Goal: Information Seeking & Learning: Learn about a topic

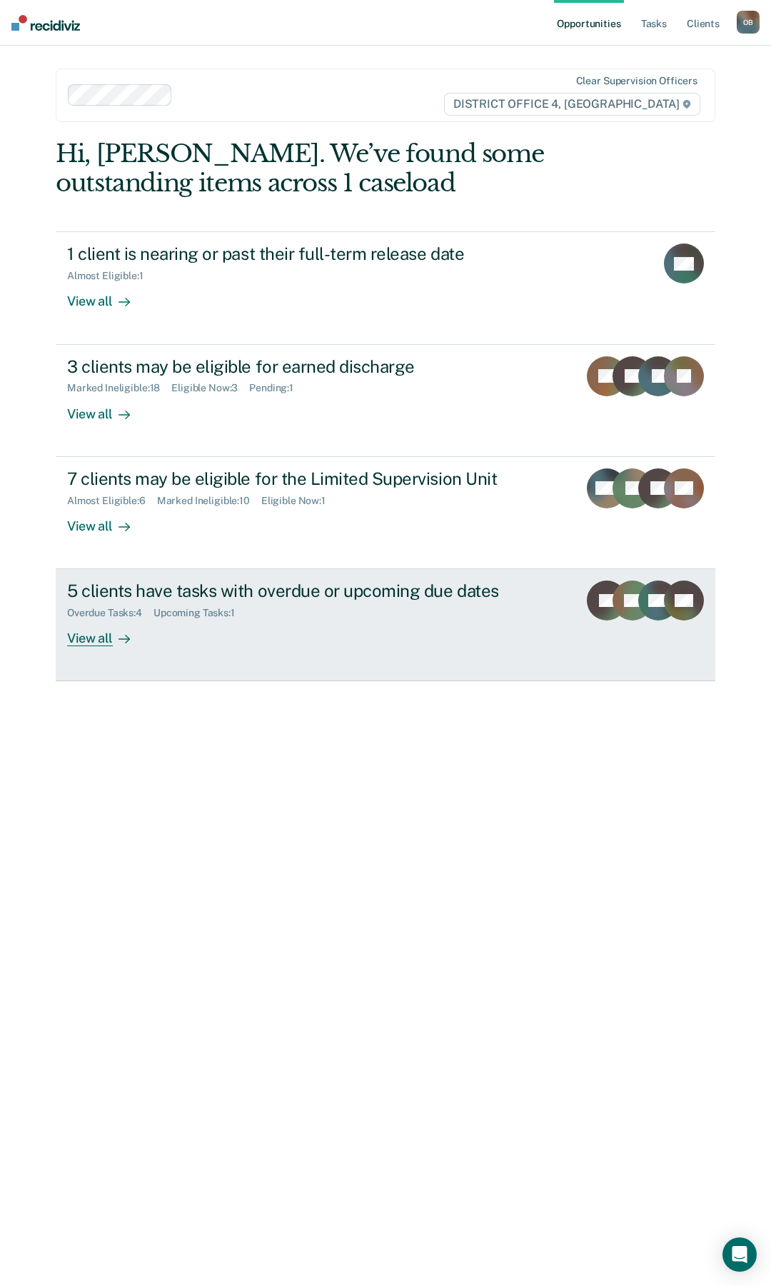
click at [98, 641] on div "View all" at bounding box center [107, 633] width 80 height 28
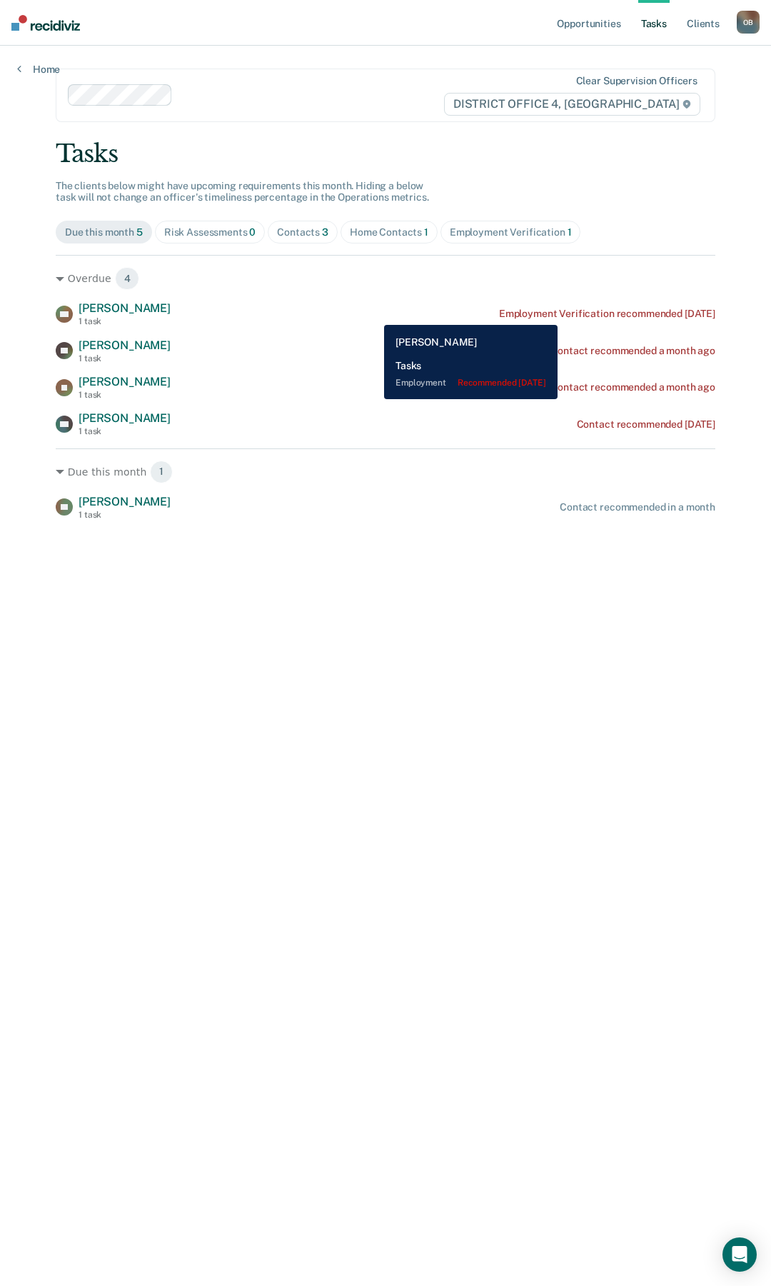
click at [589, 314] on div "Employment Verification recommended 10 months ago" at bounding box center [607, 314] width 216 height 12
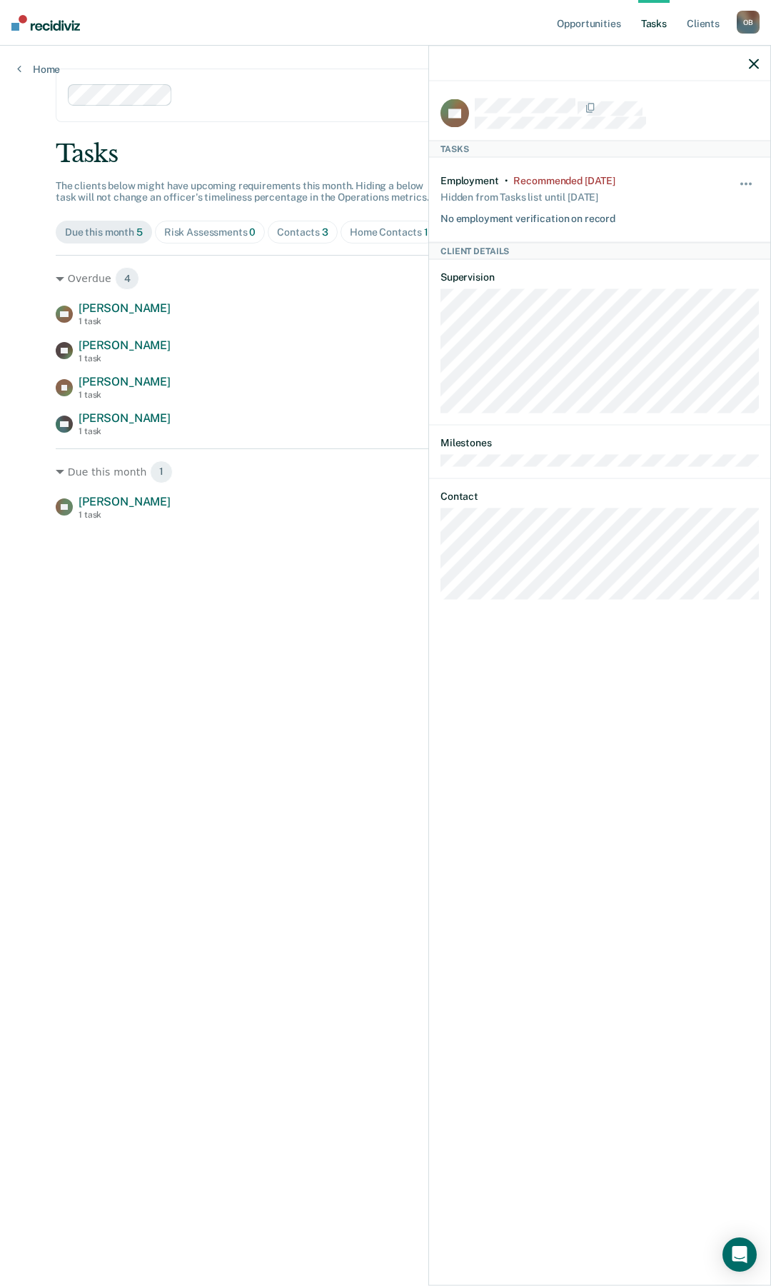
click at [311, 606] on main "Clear supervision officers DISTRICT OFFICE 4, BOISE Tasks The clients below mig…" at bounding box center [386, 649] width 694 height 1206
click at [747, 180] on button "button" at bounding box center [747, 191] width 24 height 23
click at [701, 277] on button "30 days" at bounding box center [707, 275] width 103 height 23
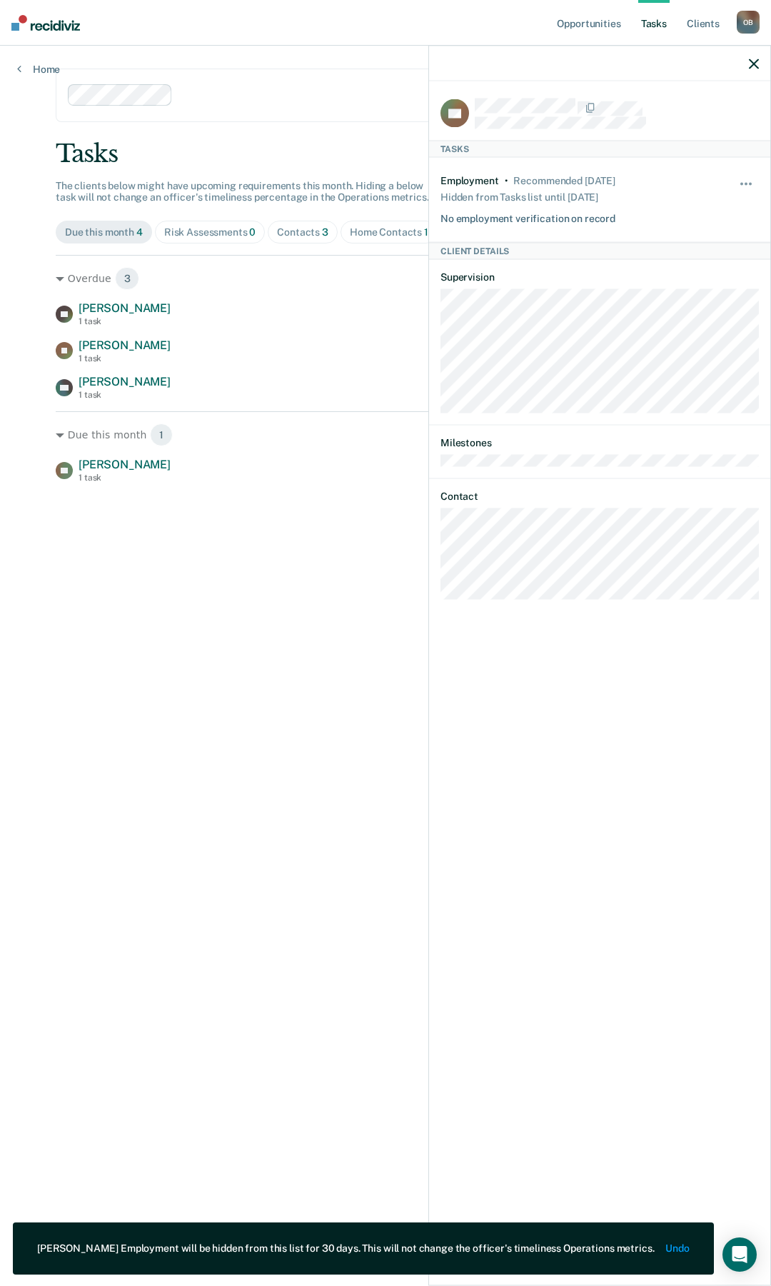
click at [261, 567] on main "Clear supervision officers DISTRICT OFFICE 4, BOISE Tasks The clients below mig…" at bounding box center [386, 649] width 694 height 1206
click at [753, 59] on icon "button" at bounding box center [754, 64] width 10 height 10
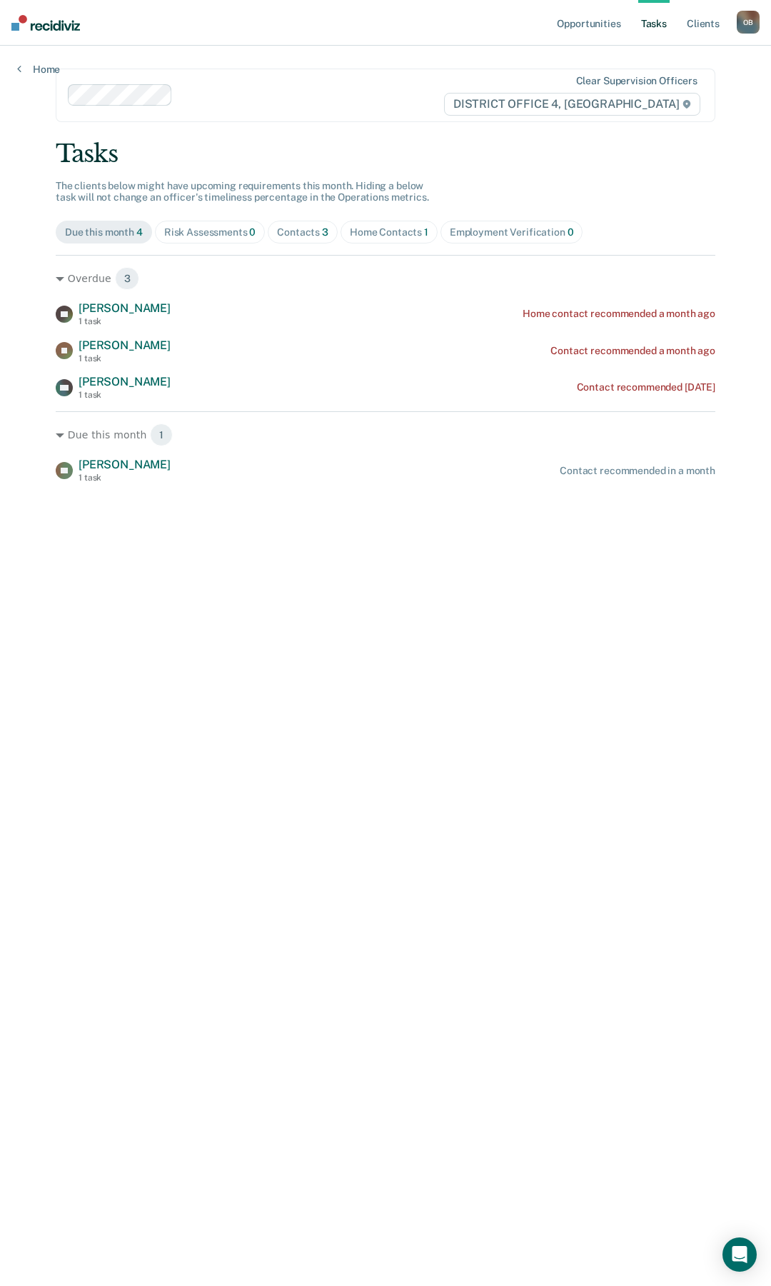
click at [304, 229] on div "Contacts 3" at bounding box center [302, 232] width 51 height 12
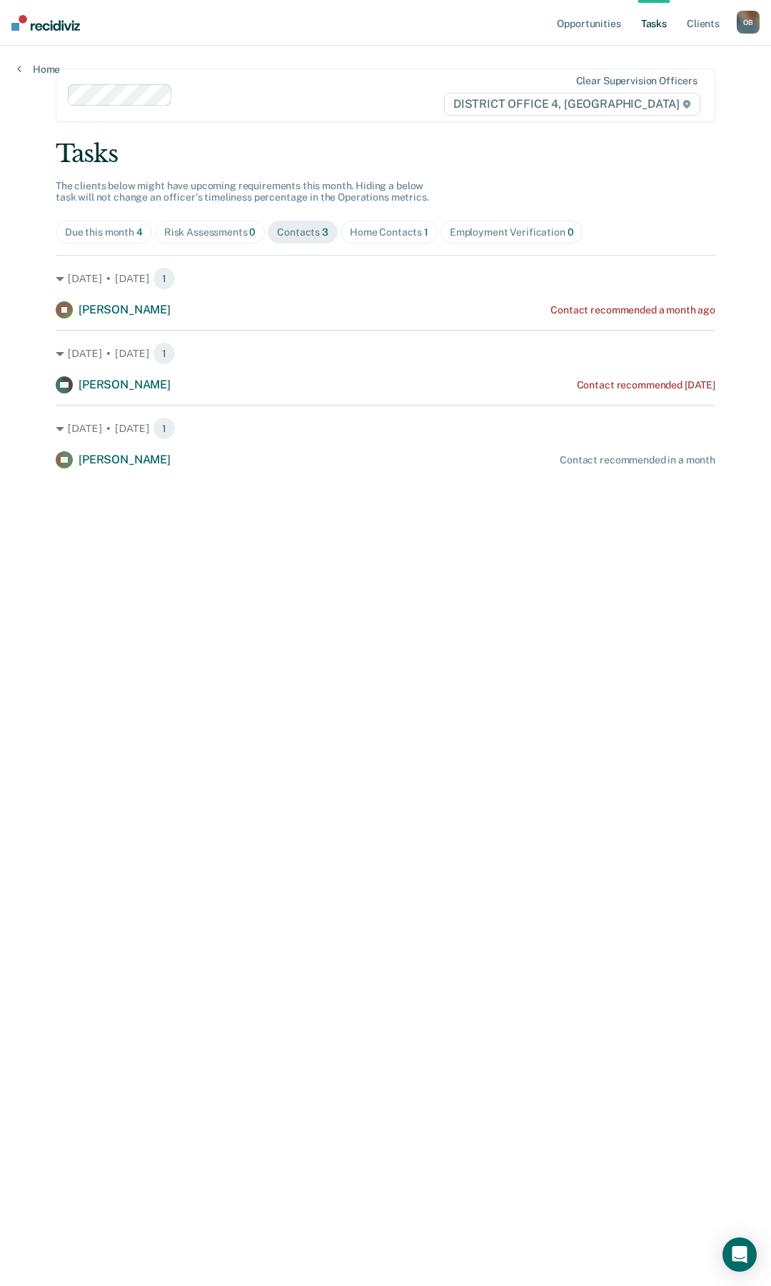
click at [393, 231] on div "Home Contacts 1" at bounding box center [389, 232] width 79 height 12
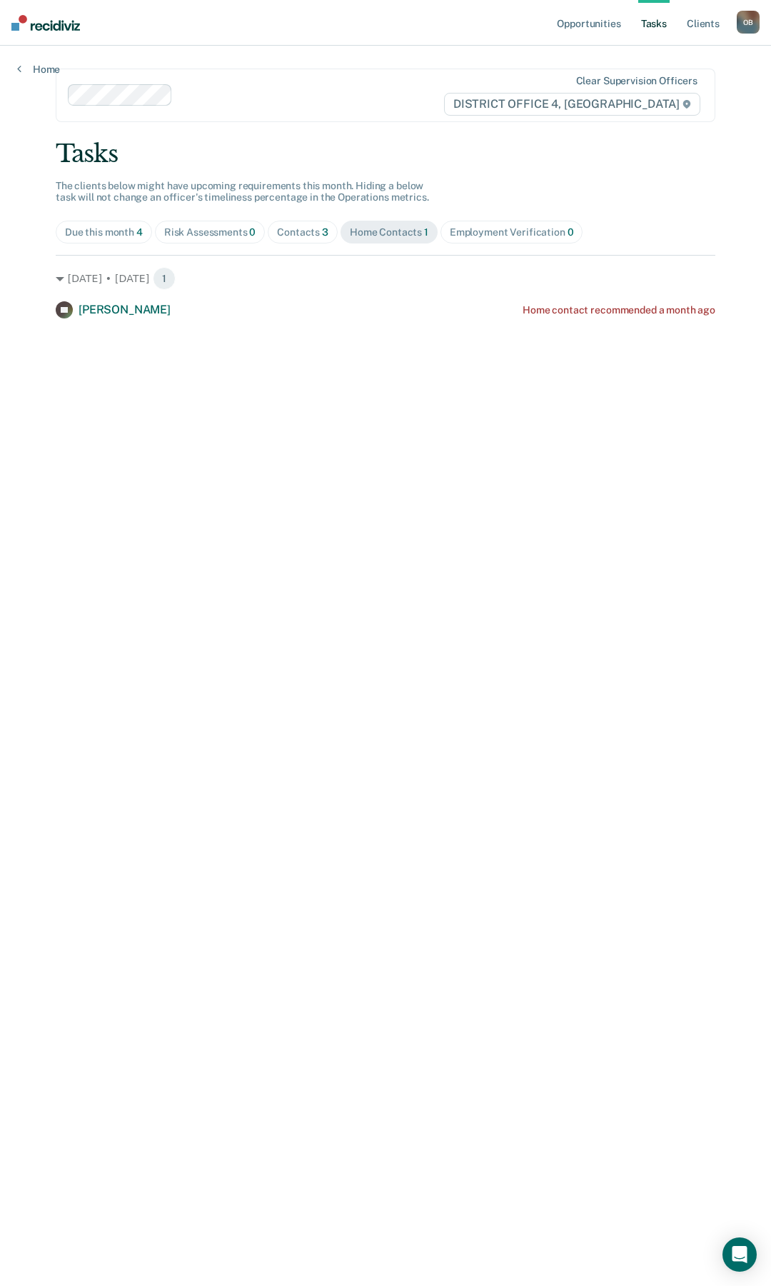
click at [496, 230] on div "Employment Verification 0" at bounding box center [512, 232] width 124 height 12
click at [411, 230] on div "Home Contacts 1" at bounding box center [389, 232] width 79 height 12
click at [298, 232] on div "Contacts 3" at bounding box center [302, 232] width 51 height 12
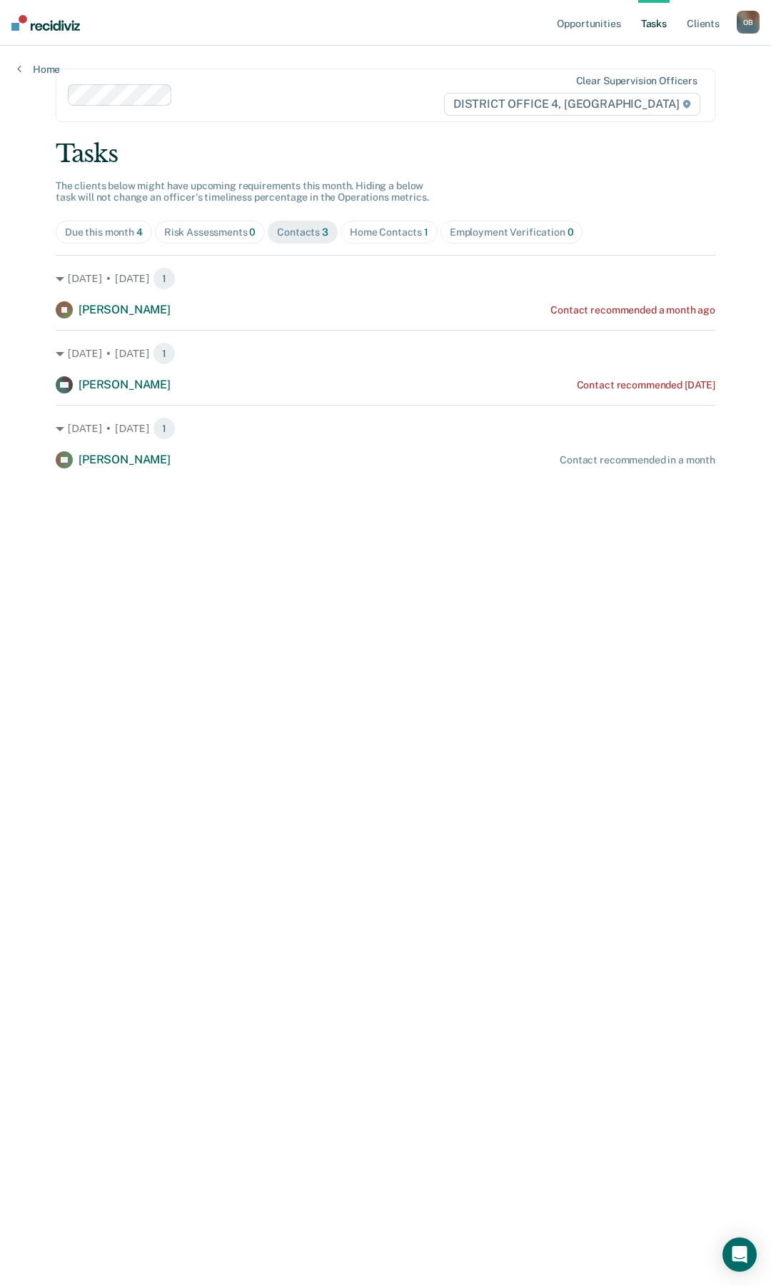
click at [41, 232] on main "Clear supervision officers DISTRICT OFFICE 4, BOISE Tasks The clients below mig…" at bounding box center [386, 649] width 694 height 1206
click at [73, 234] on div "Due this month 4" at bounding box center [104, 232] width 78 height 12
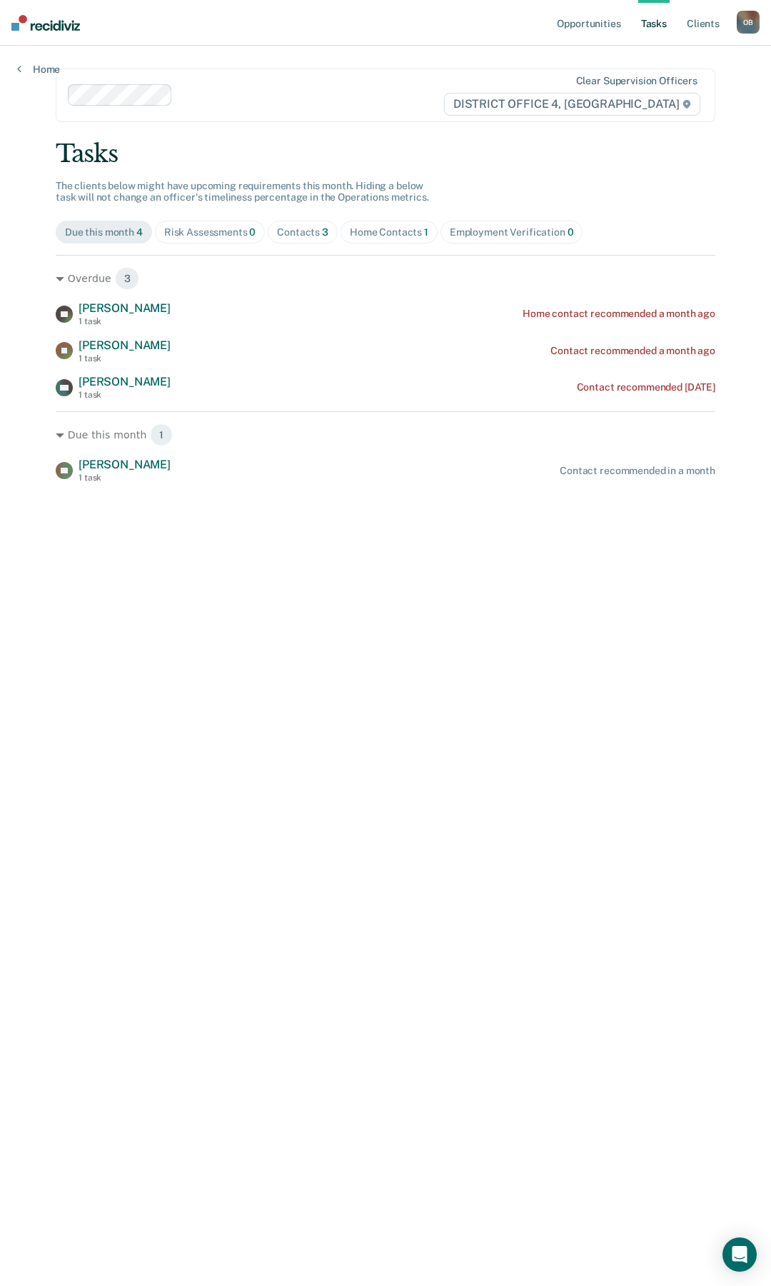
click at [11, 247] on div "Opportunities Tasks Client s Ortega, Brittney O B Profile How it works Log Out …" at bounding box center [385, 643] width 771 height 1286
click at [34, 70] on link "Home" at bounding box center [38, 69] width 43 height 13
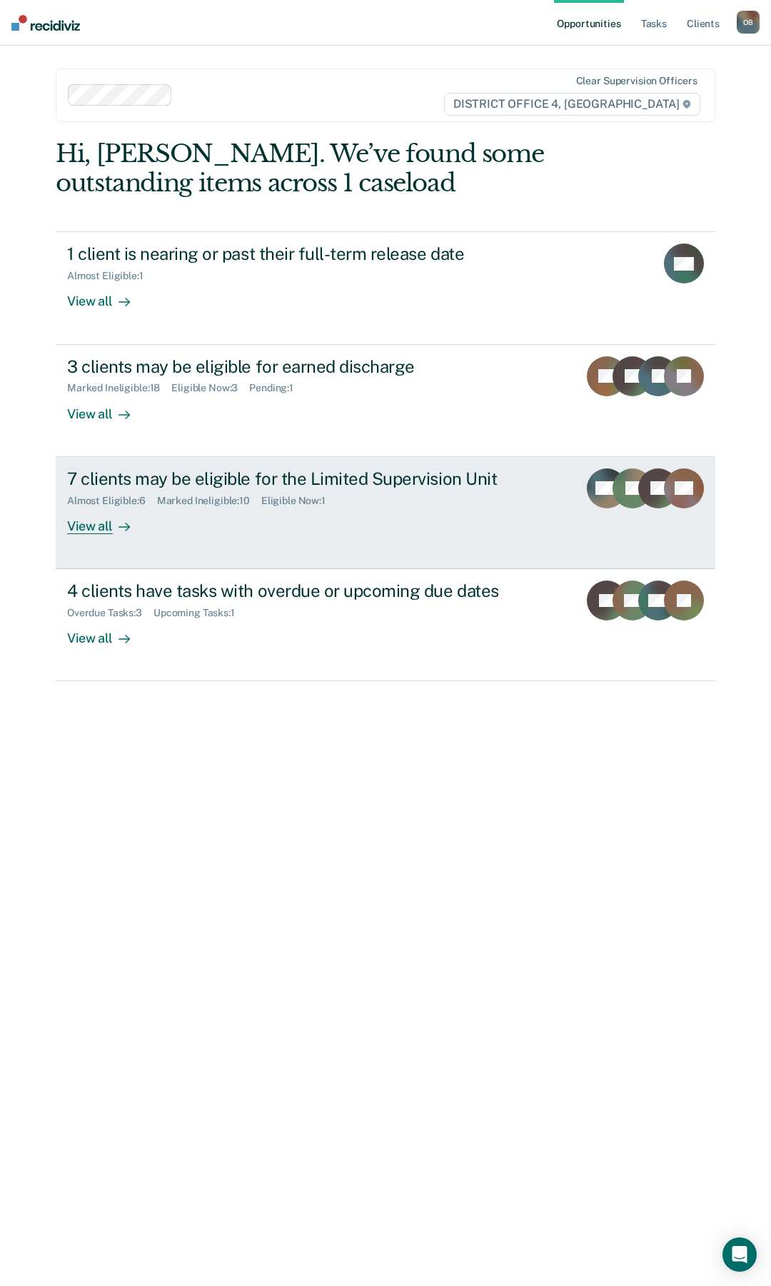
click at [101, 524] on div "View all" at bounding box center [107, 520] width 80 height 28
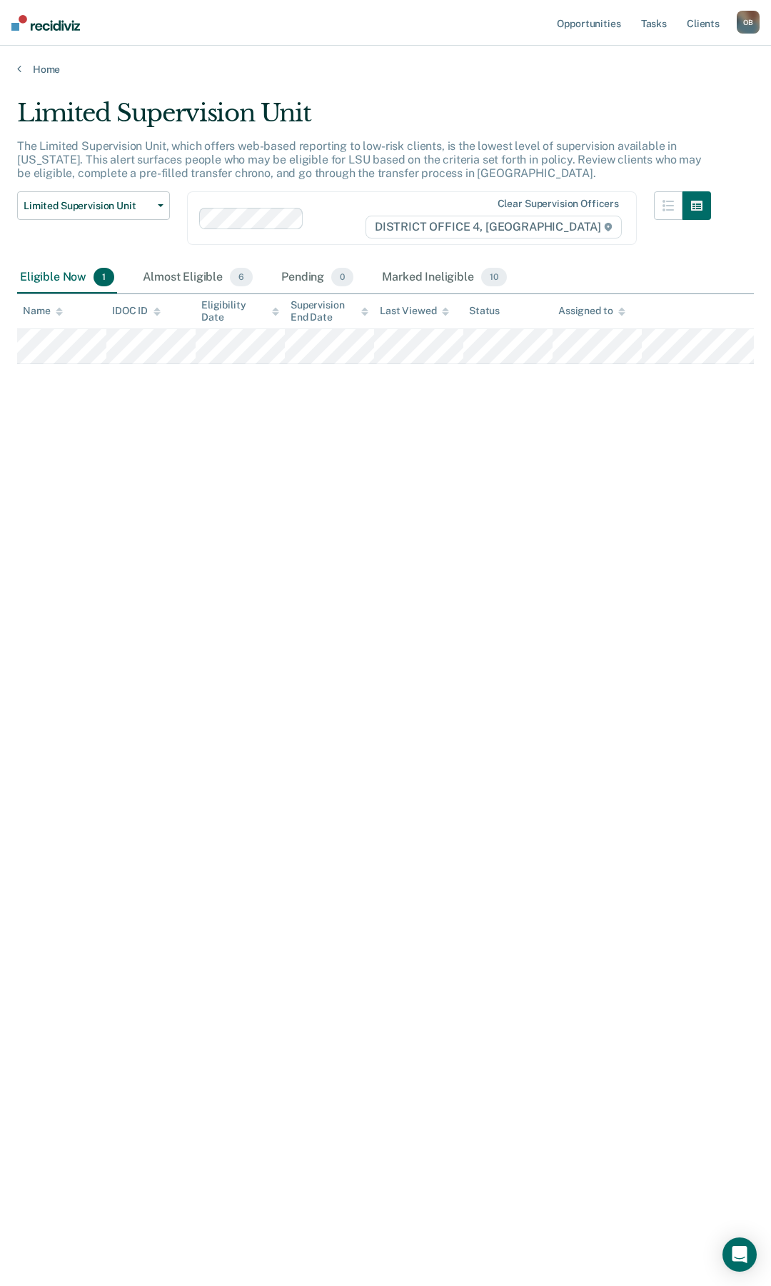
click at [171, 490] on div "Limited Supervision Unit The Limited Supervision Unit, which offers web-based r…" at bounding box center [385, 639] width 737 height 1081
click at [190, 285] on div "Almost Eligible 6" at bounding box center [198, 277] width 116 height 31
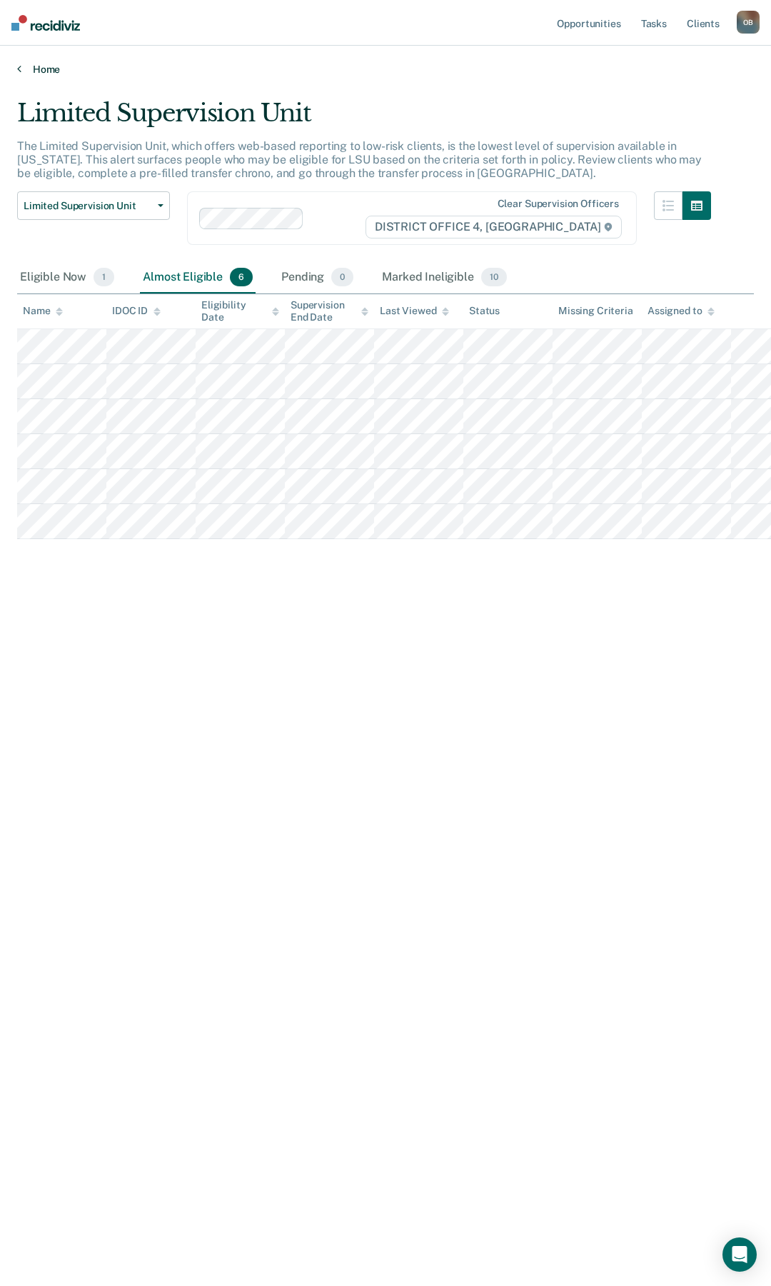
click at [45, 70] on link "Home" at bounding box center [385, 69] width 737 height 13
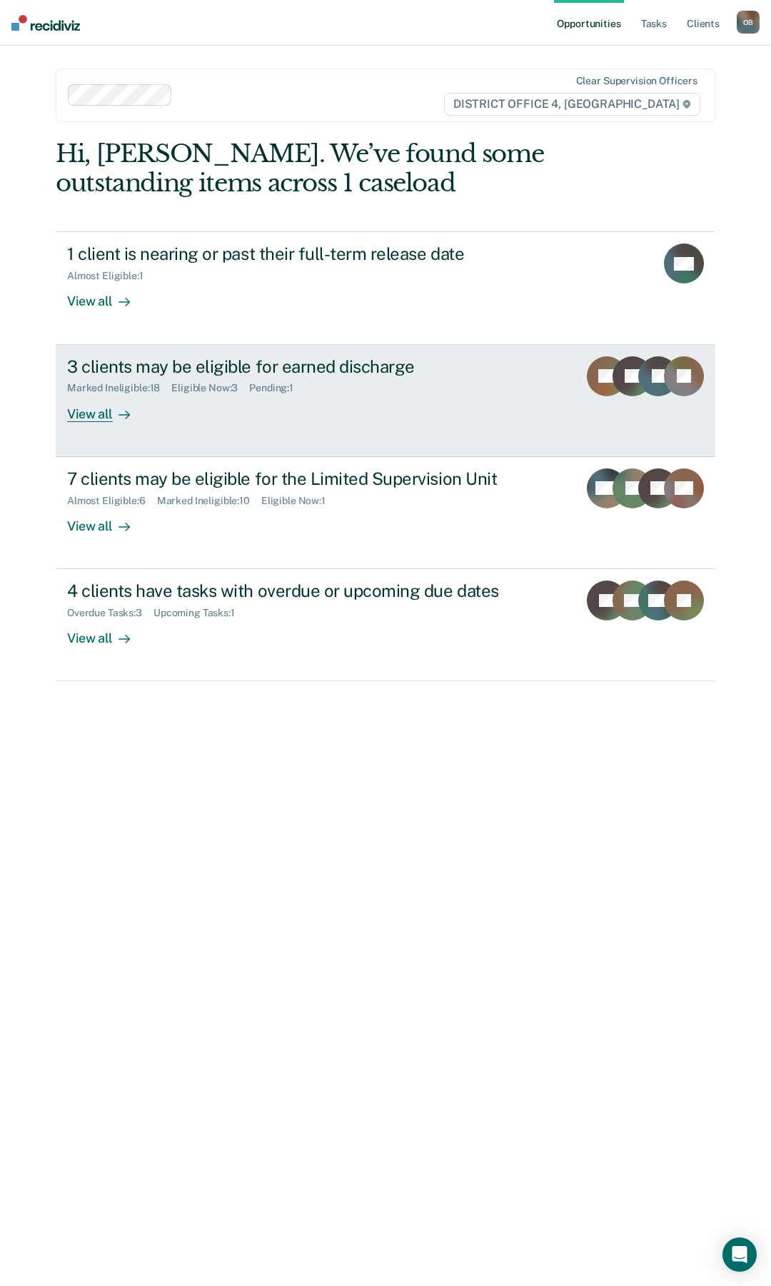
click at [99, 419] on div "View all" at bounding box center [107, 408] width 80 height 28
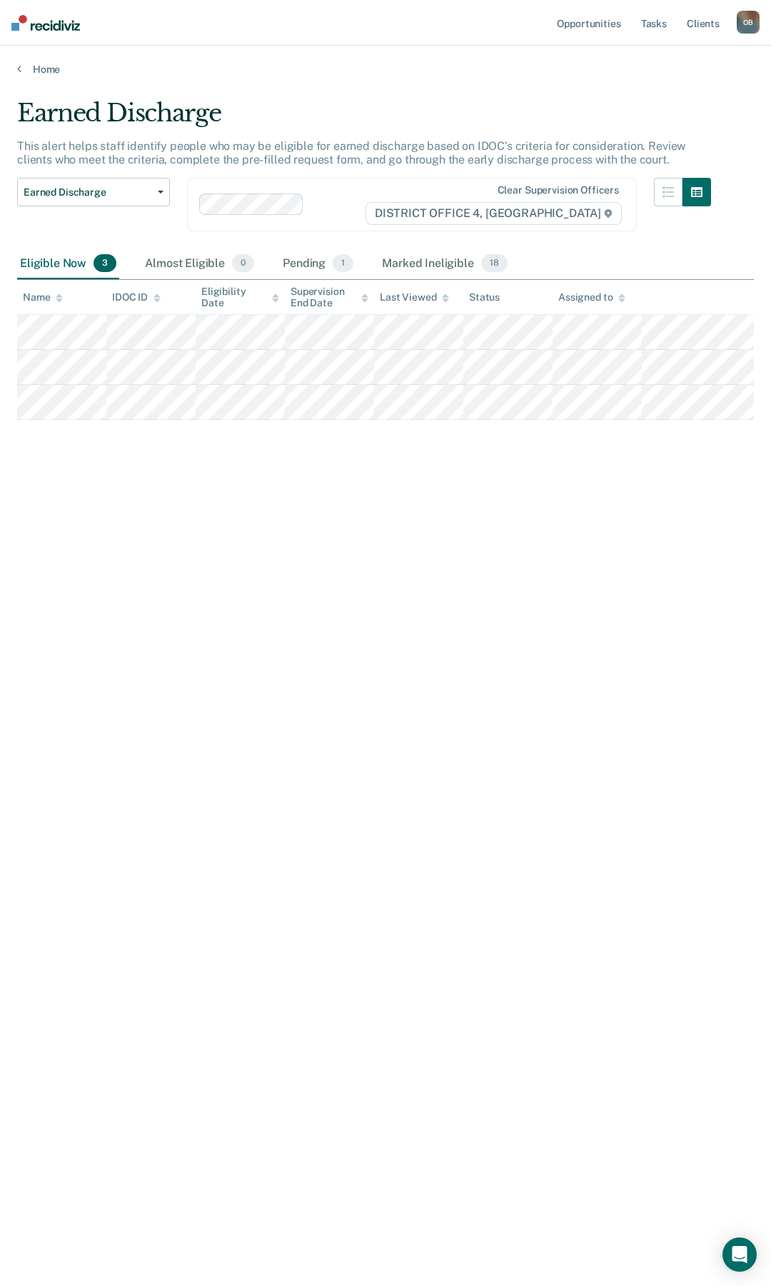
click at [400, 542] on div "Earned Discharge This alert helps staff identify people who may be eligible for…" at bounding box center [385, 639] width 737 height 1081
click at [314, 496] on div "Earned Discharge This alert helps staff identify people who may be eligible for…" at bounding box center [385, 639] width 737 height 1081
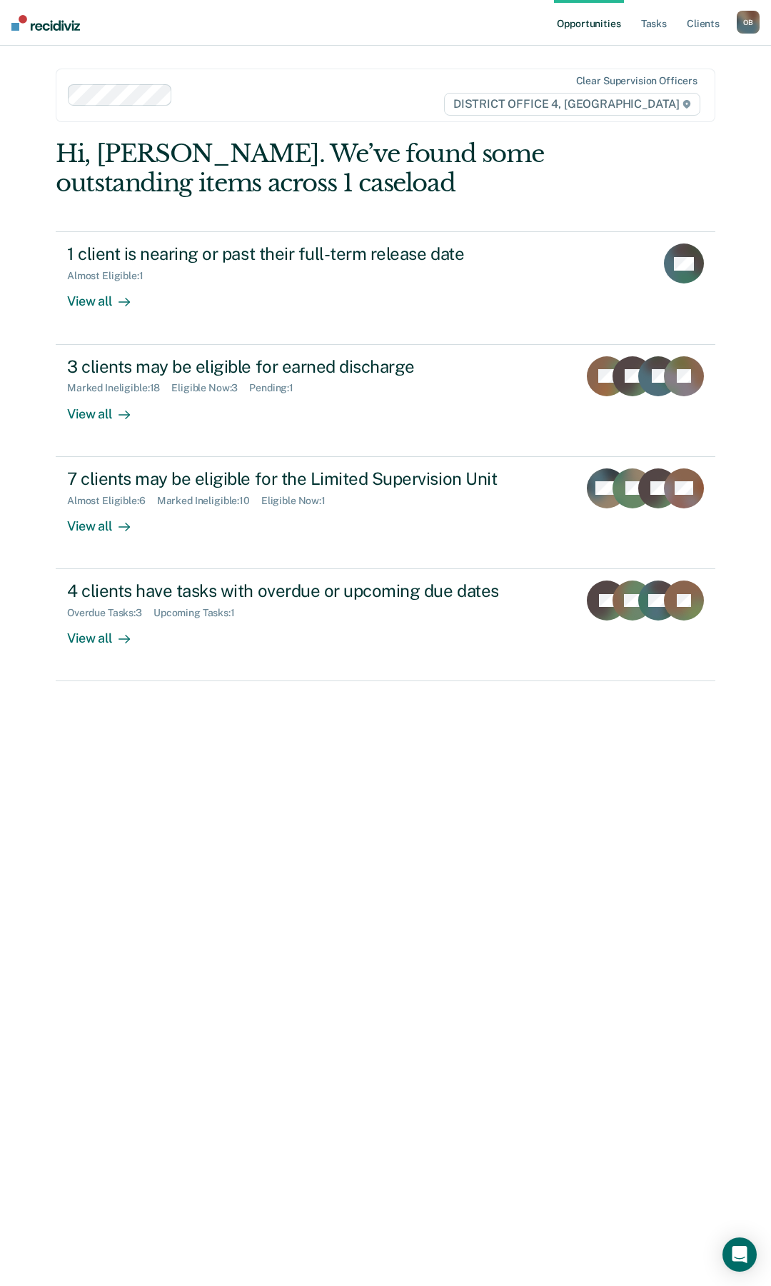
click at [463, 781] on div "Hi, [PERSON_NAME]. We’ve found some outstanding items across 1 caseload 1 clien…" at bounding box center [386, 702] width 660 height 1126
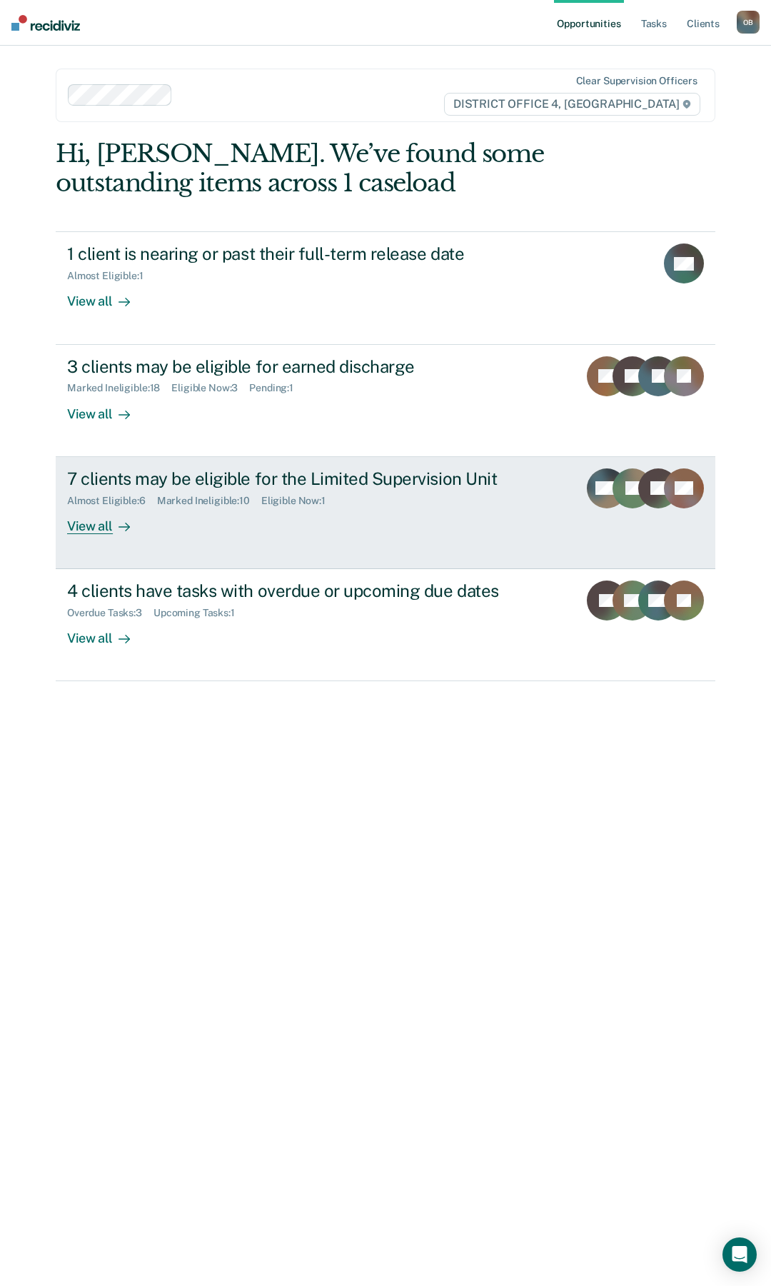
drag, startPoint x: 89, startPoint y: 526, endPoint x: 103, endPoint y: 525, distance: 14.4
click at [89, 526] on div "View all" at bounding box center [107, 520] width 80 height 28
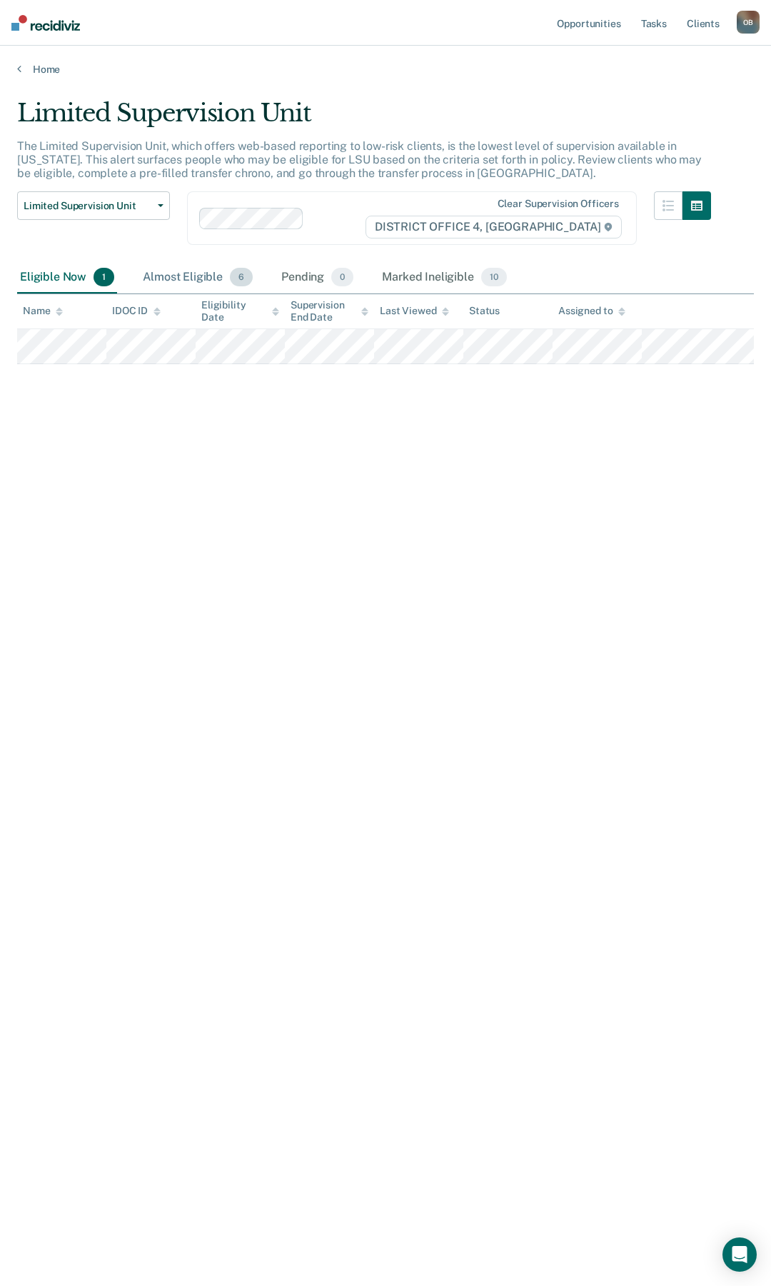
click at [176, 282] on div "Almost Eligible 6" at bounding box center [198, 277] width 116 height 31
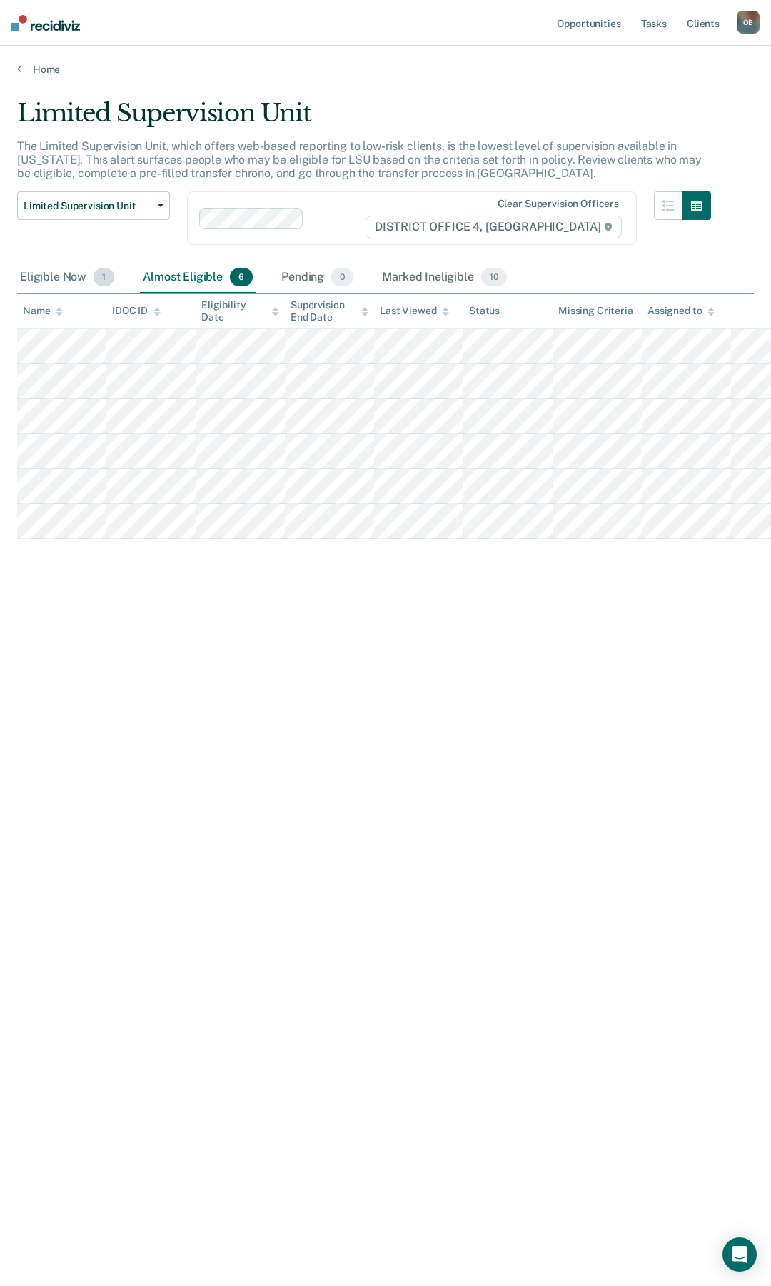
click at [54, 282] on div "Eligible Now 1" at bounding box center [67, 277] width 100 height 31
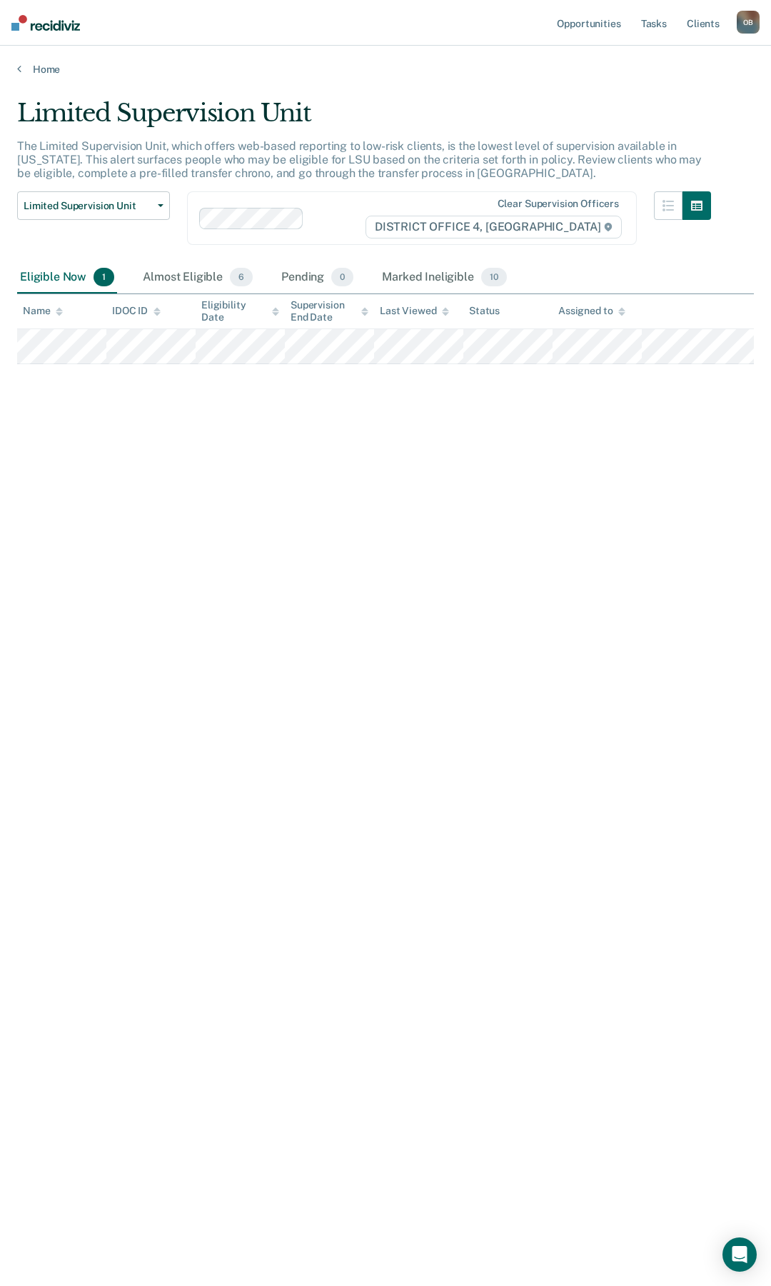
click at [50, 61] on div "Home" at bounding box center [385, 61] width 771 height 30
click at [51, 66] on link "Home" at bounding box center [385, 69] width 737 height 13
